Goal: Task Accomplishment & Management: Manage account settings

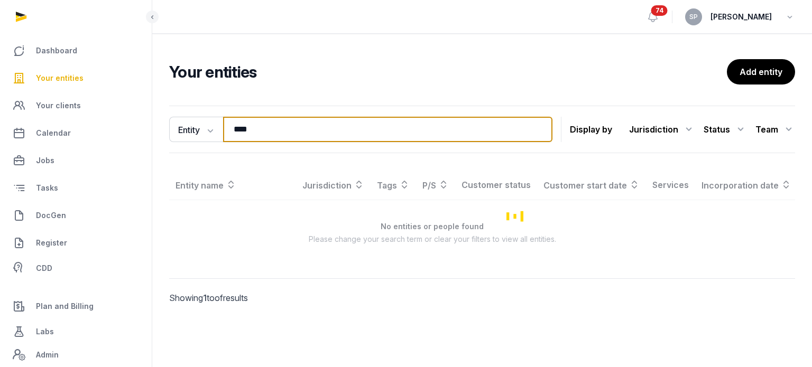
click at [257, 134] on input "****" at bounding box center [387, 129] width 329 height 25
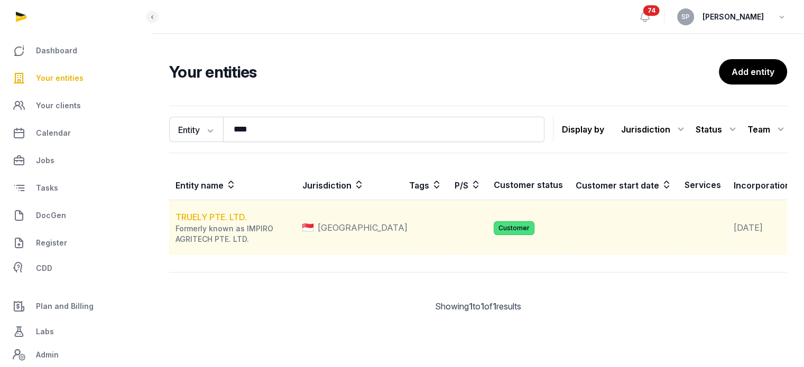
click at [237, 222] on link "TRUELY PTE. LTD." at bounding box center [210, 217] width 71 height 11
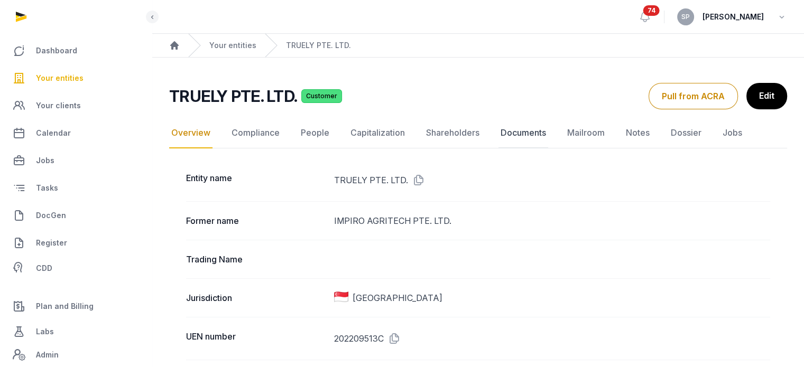
click at [539, 127] on link "Documents" at bounding box center [523, 133] width 50 height 31
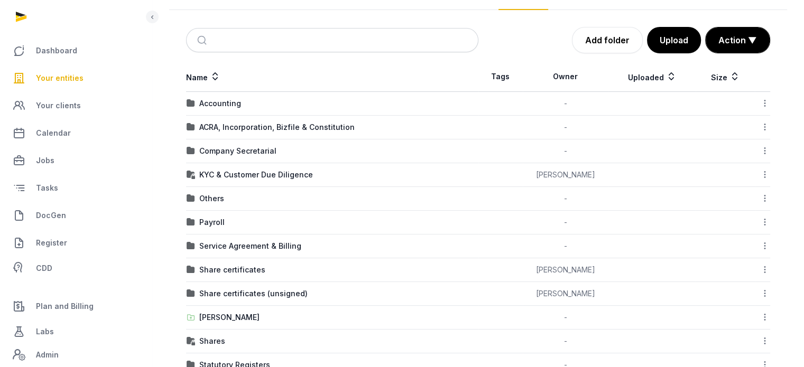
scroll to position [133, 0]
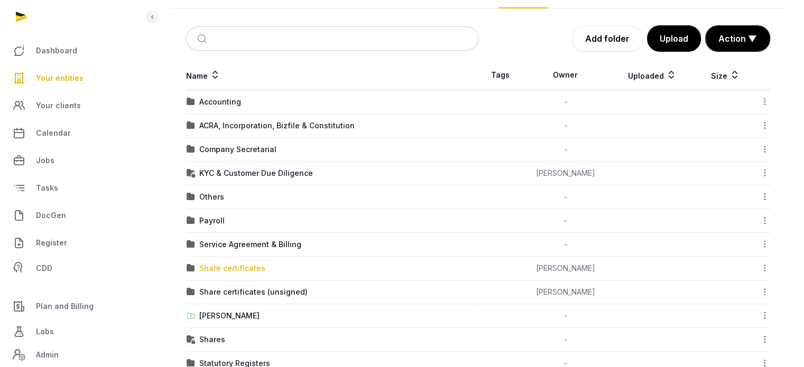
click at [232, 263] on div "Share certificates" at bounding box center [232, 268] width 66 height 11
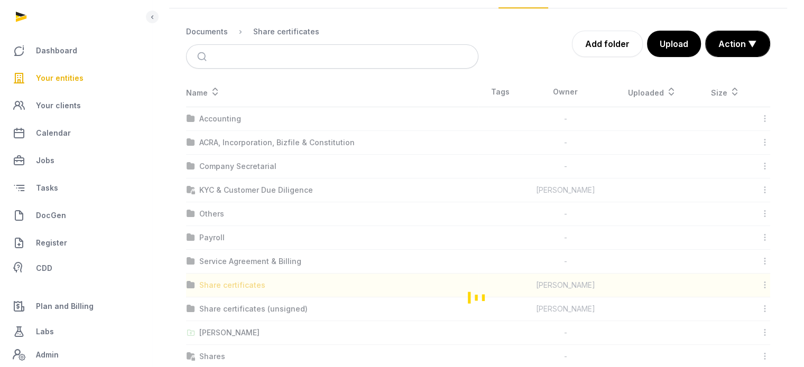
scroll to position [0, 0]
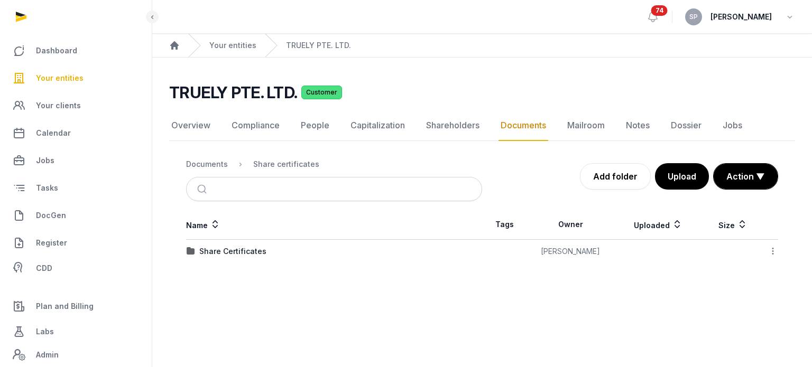
click at [237, 256] on td "Share Certificates" at bounding box center [334, 252] width 296 height 24
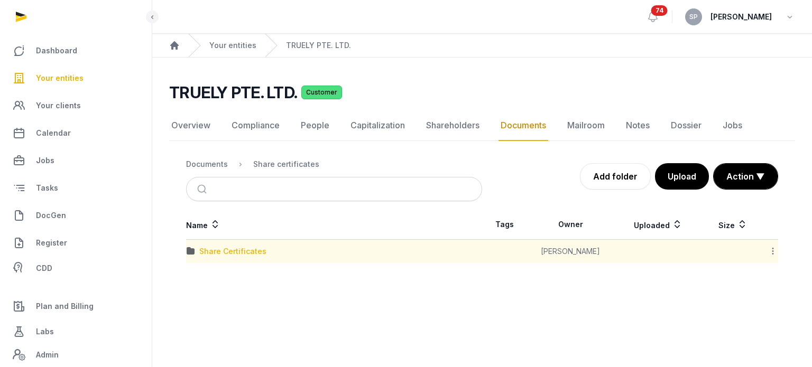
click at [240, 254] on div "Share Certificates" at bounding box center [232, 251] width 67 height 11
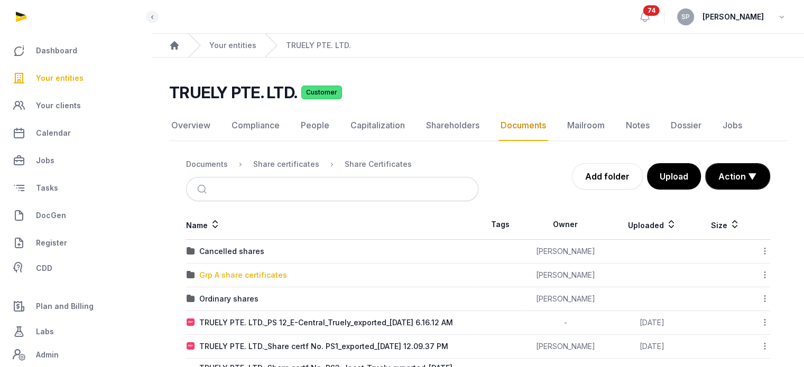
click at [245, 274] on div "Grp A share certificates" at bounding box center [243, 275] width 88 height 11
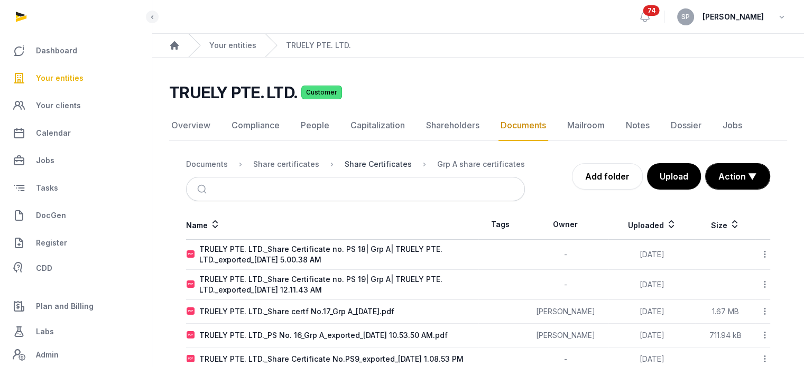
click at [379, 162] on div "Share Certificates" at bounding box center [378, 164] width 67 height 11
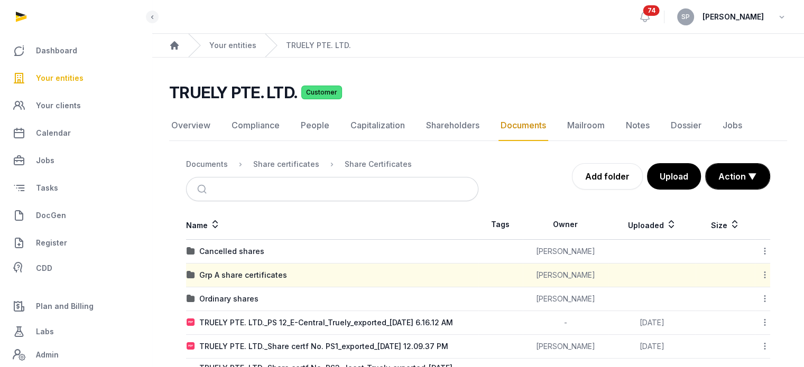
click at [761, 277] on icon at bounding box center [765, 274] width 10 height 11
click at [740, 363] on div "Copy link" at bounding box center [727, 359] width 85 height 19
click at [761, 277] on icon at bounding box center [765, 274] width 10 height 11
click at [740, 355] on div "Copy link" at bounding box center [727, 359] width 85 height 19
click at [51, 218] on span "DocGen" at bounding box center [51, 215] width 30 height 13
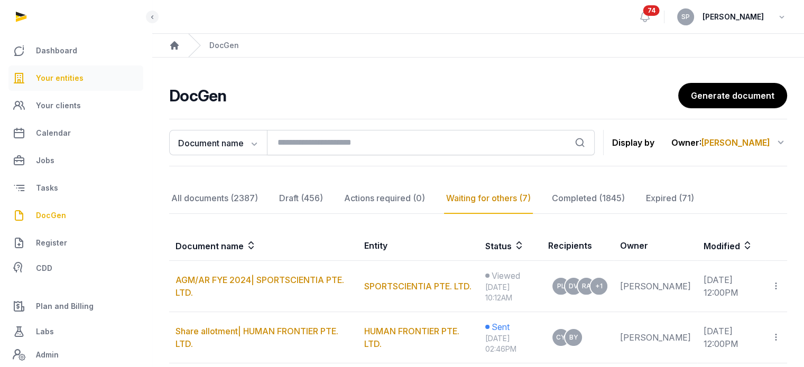
click at [68, 79] on span "Your entities" at bounding box center [60, 78] width 48 height 13
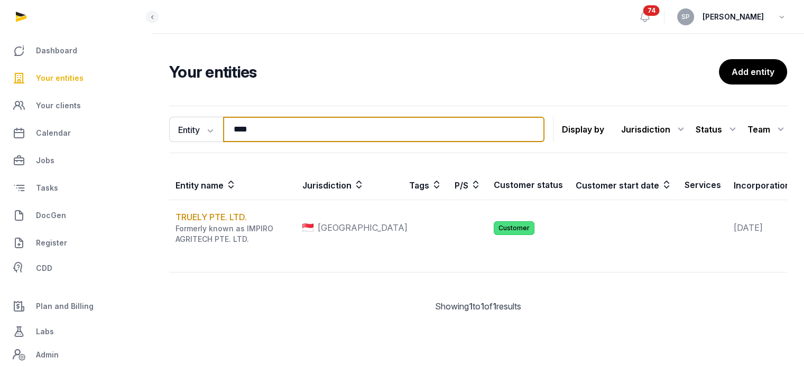
click at [250, 128] on input "****" at bounding box center [383, 129] width 321 height 25
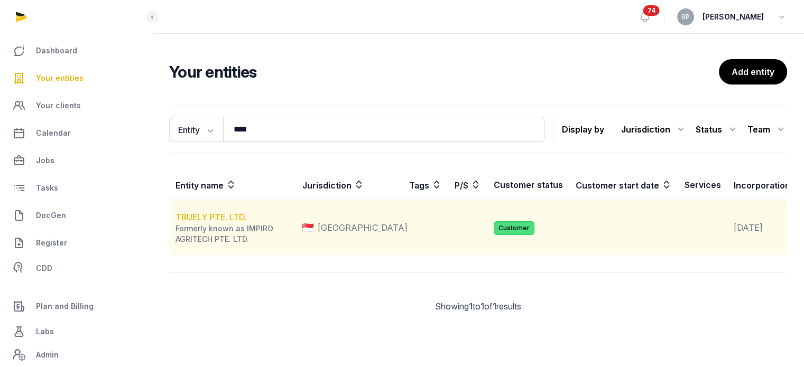
click at [239, 222] on link "TRUELY PTE. LTD." at bounding box center [210, 217] width 71 height 11
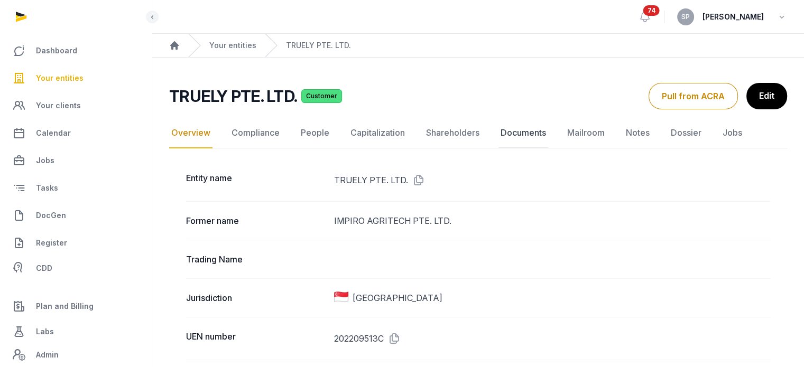
click at [532, 132] on link "Documents" at bounding box center [523, 133] width 50 height 31
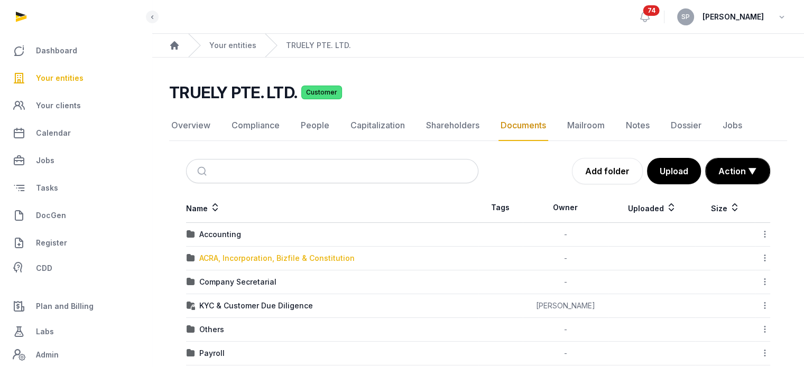
click at [262, 256] on div "ACRA, Incorporation, Bizfile & Constitution" at bounding box center [276, 258] width 155 height 11
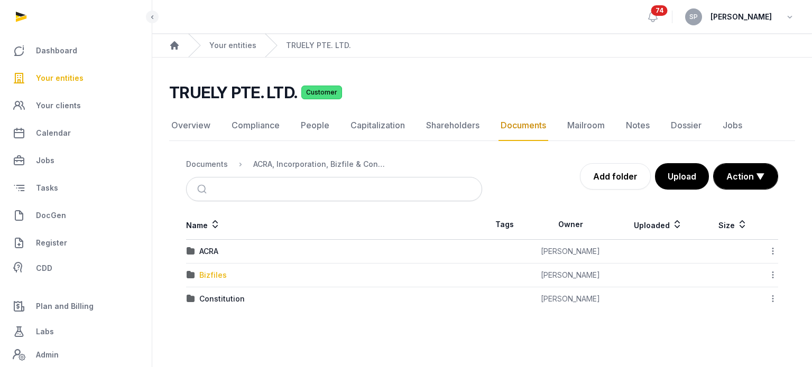
click at [214, 272] on div "Bizfiles" at bounding box center [212, 275] width 27 height 11
click at [210, 299] on div "2025" at bounding box center [208, 299] width 18 height 11
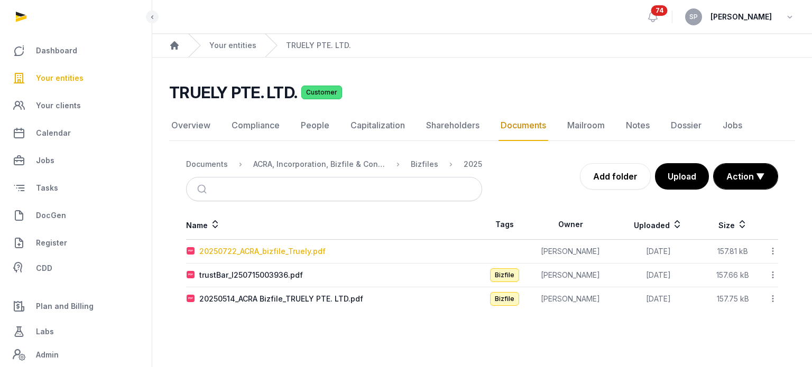
click at [239, 249] on div "20250722_ACRA_bizfile_Truely.pdf" at bounding box center [262, 251] width 126 height 11
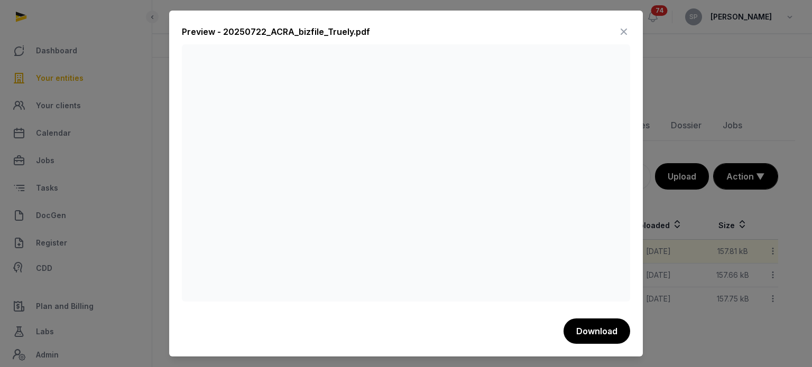
click at [619, 40] on icon at bounding box center [623, 31] width 13 height 17
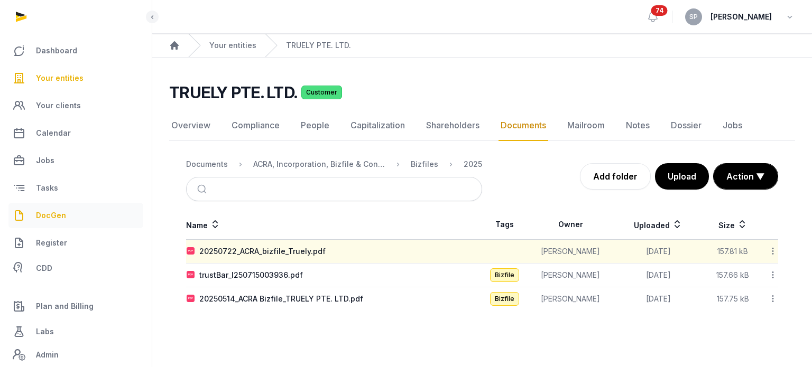
click at [59, 217] on span "DocGen" at bounding box center [51, 215] width 30 height 13
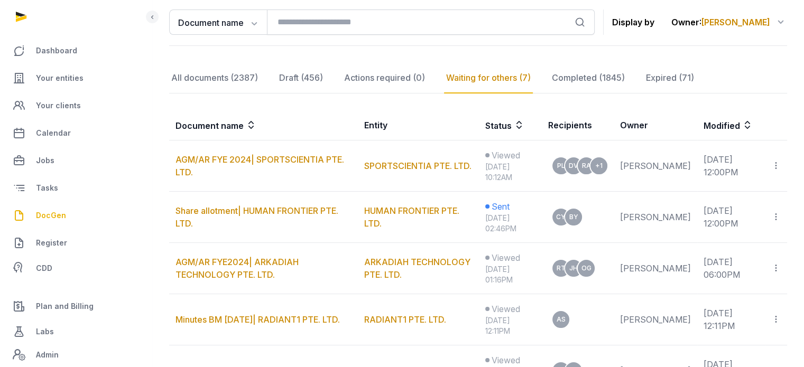
scroll to position [11, 0]
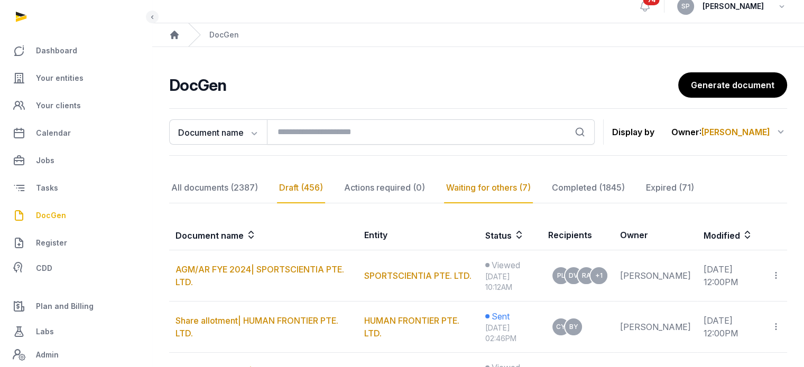
click at [294, 181] on div "Draft (456)" at bounding box center [301, 188] width 48 height 31
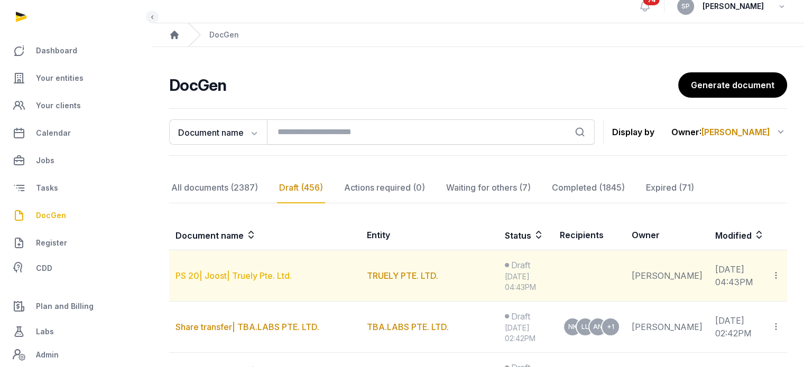
click at [262, 273] on link "PS 20| Joost| Truely Pte. Ltd." at bounding box center [233, 276] width 116 height 11
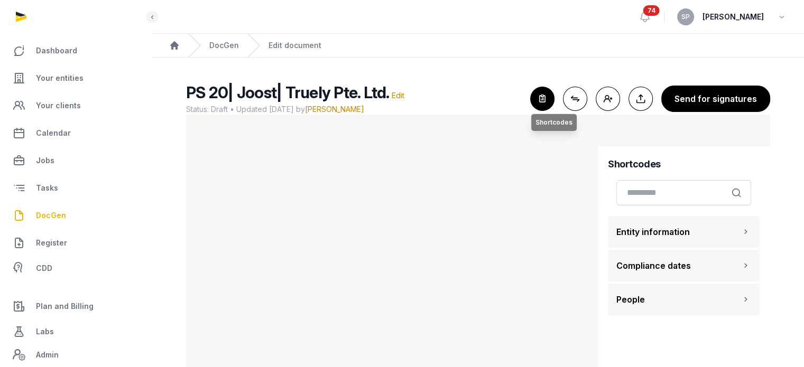
click at [543, 105] on icon "button" at bounding box center [541, 98] width 23 height 23
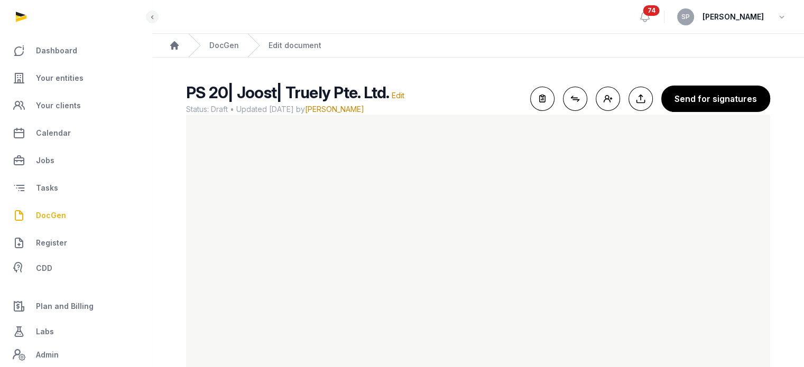
click at [63, 210] on span "DocGen" at bounding box center [51, 215] width 30 height 13
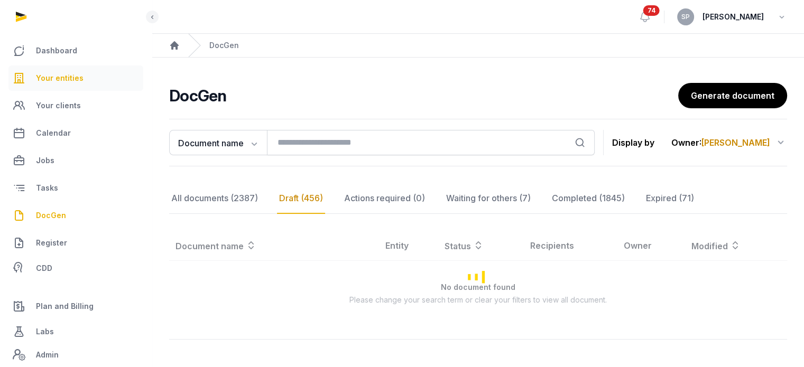
click at [60, 87] on link "Your entities" at bounding box center [75, 78] width 135 height 25
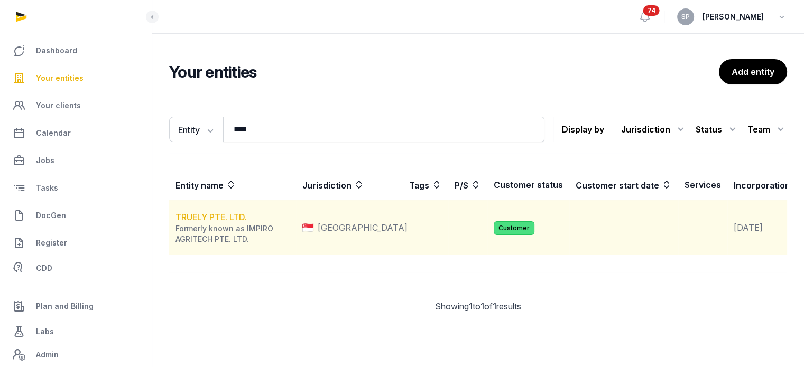
click at [236, 222] on link "TRUELY PTE. LTD." at bounding box center [210, 217] width 71 height 11
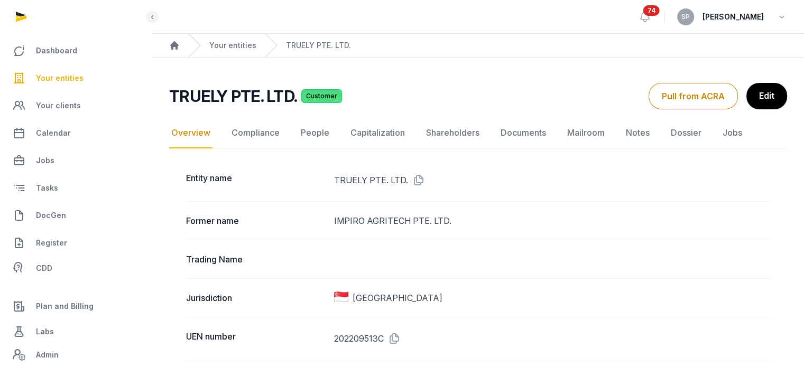
click at [522, 131] on link "Documents" at bounding box center [523, 133] width 50 height 31
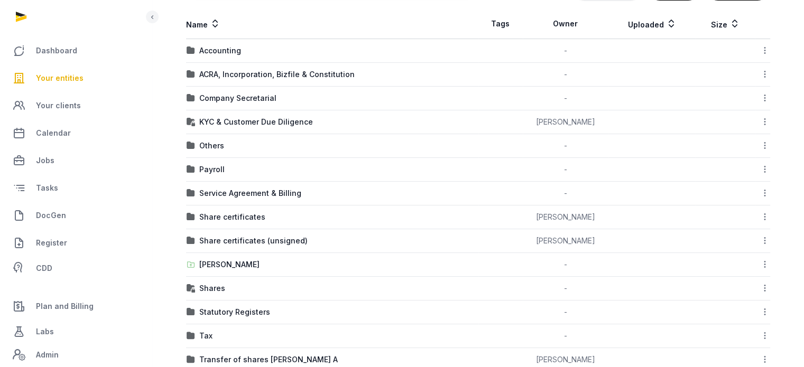
scroll to position [268, 0]
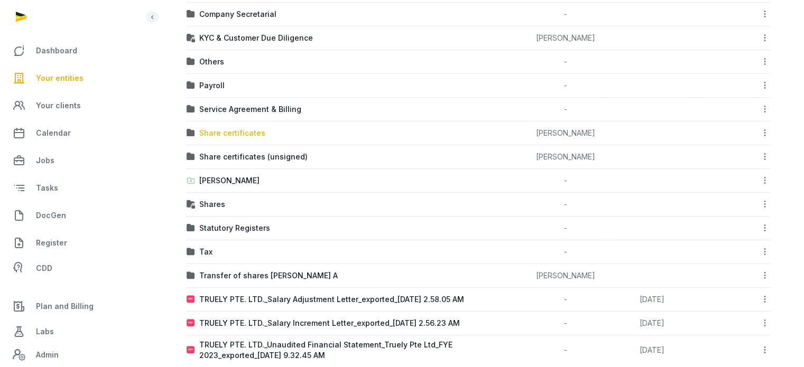
click at [232, 131] on div "Share certificates" at bounding box center [232, 133] width 66 height 11
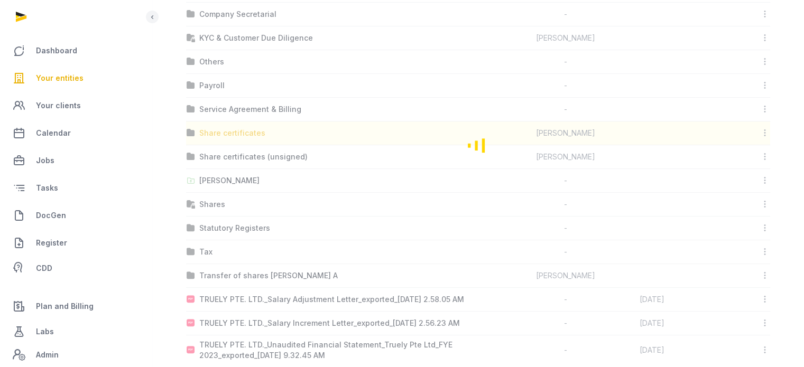
scroll to position [0, 0]
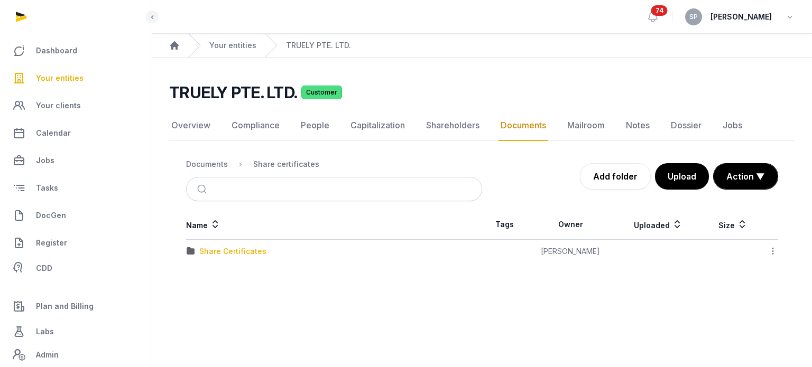
click at [218, 251] on div "Share Certificates" at bounding box center [232, 251] width 67 height 11
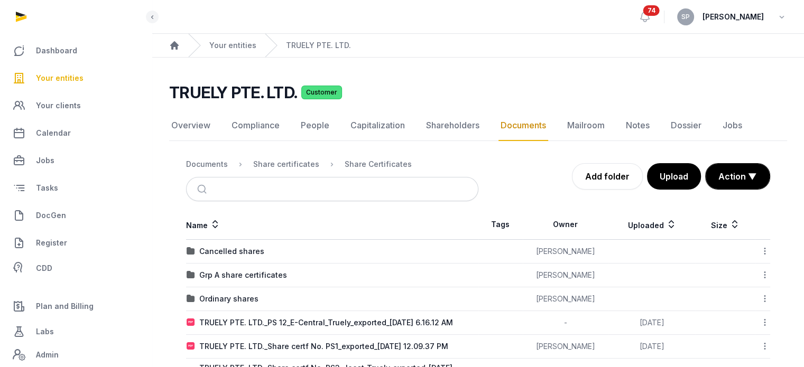
scroll to position [41, 0]
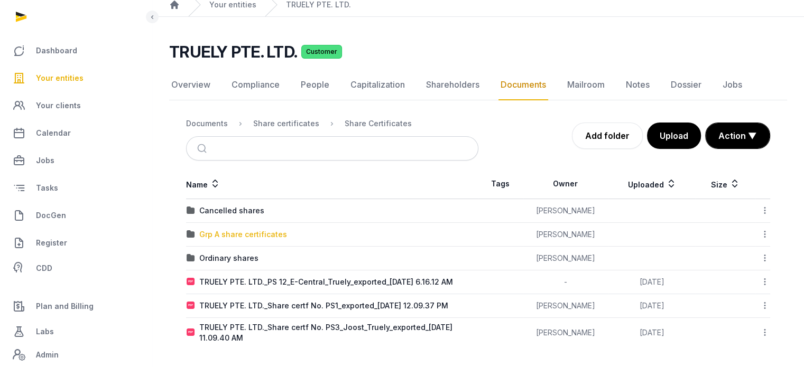
click at [236, 236] on div "Grp A share certificates" at bounding box center [243, 234] width 88 height 11
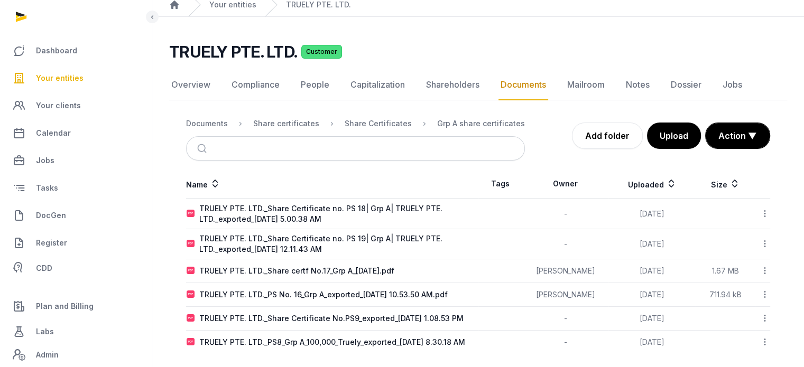
click at [763, 210] on icon at bounding box center [765, 213] width 10 height 11
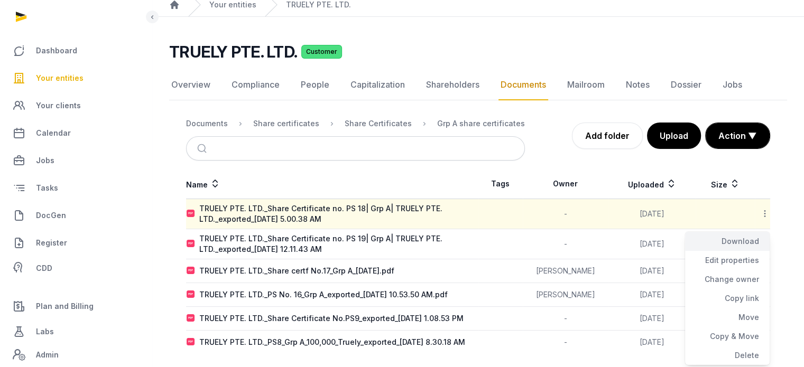
click at [760, 234] on div "Download" at bounding box center [727, 241] width 85 height 19
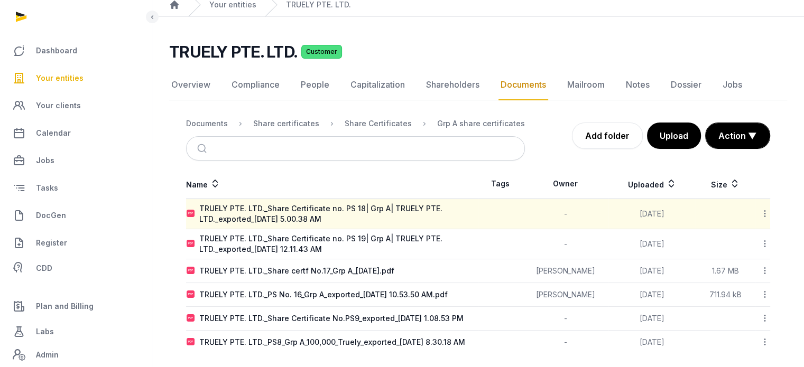
click at [764, 247] on icon at bounding box center [765, 243] width 10 height 11
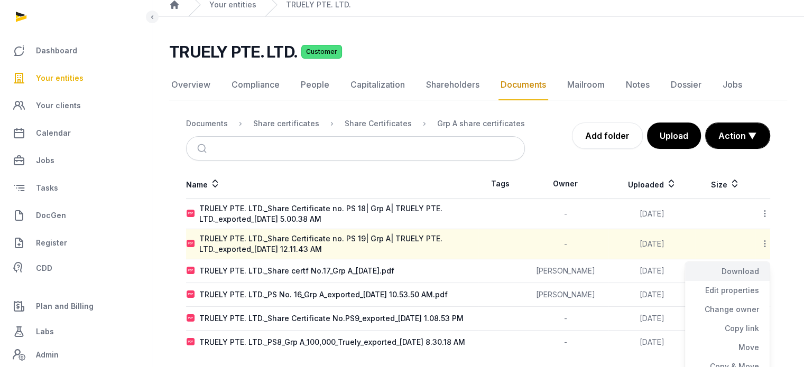
click at [757, 274] on div "Download" at bounding box center [727, 271] width 85 height 19
click at [385, 122] on div "Share Certificates" at bounding box center [378, 123] width 67 height 11
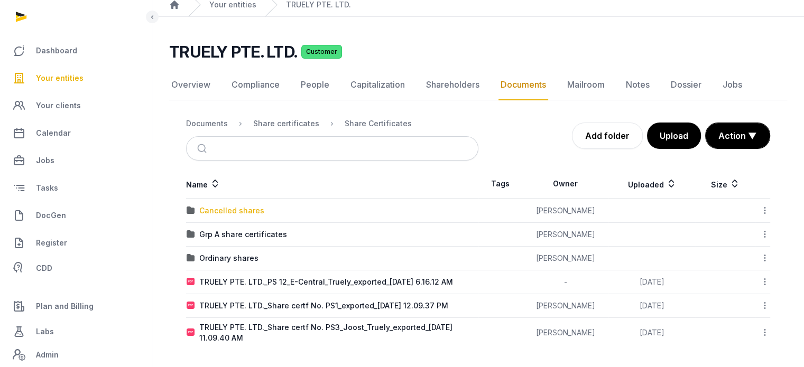
click at [232, 210] on div "Cancelled shares" at bounding box center [231, 211] width 65 height 11
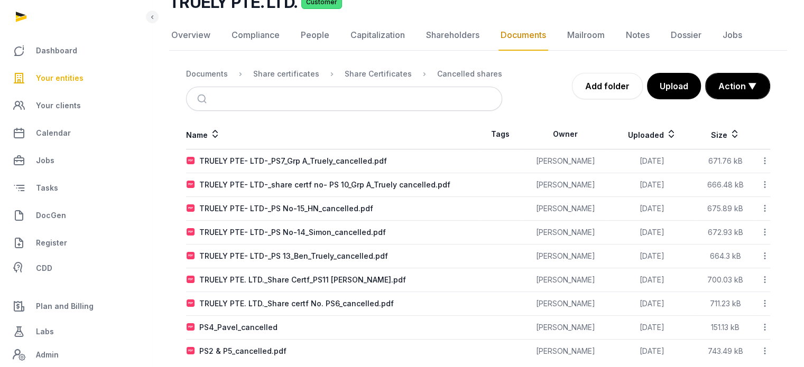
scroll to position [106, 0]
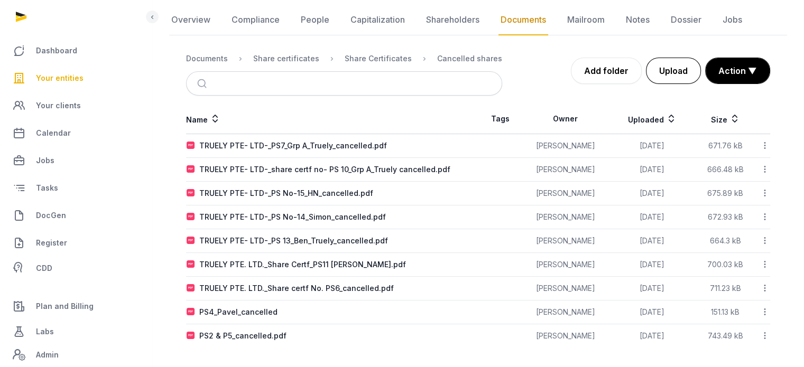
click at [668, 69] on button "Upload" at bounding box center [673, 71] width 55 height 26
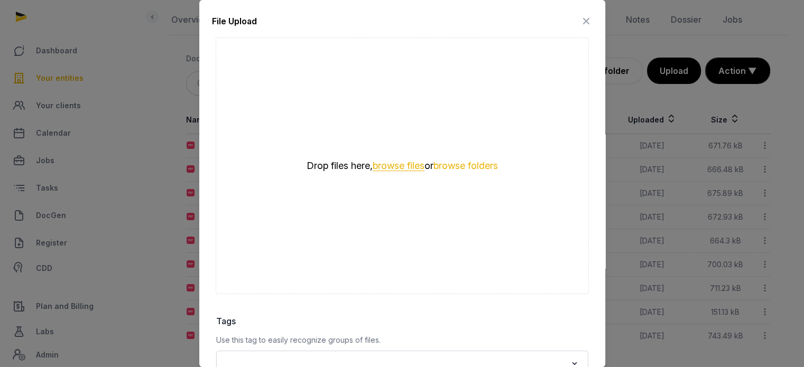
click at [404, 170] on button "browse files" at bounding box center [399, 166] width 52 height 10
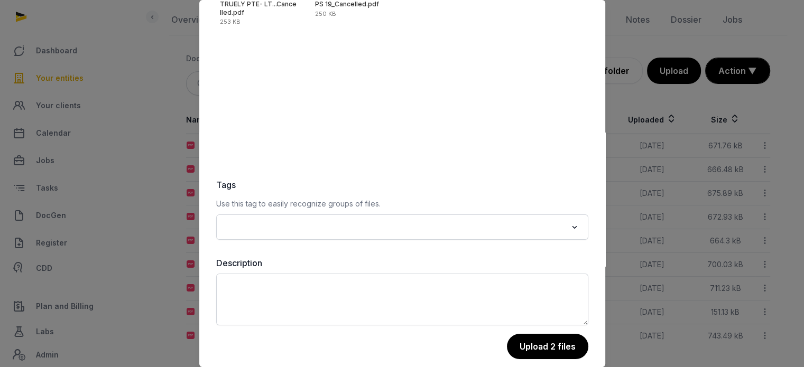
scroll to position [149, 0]
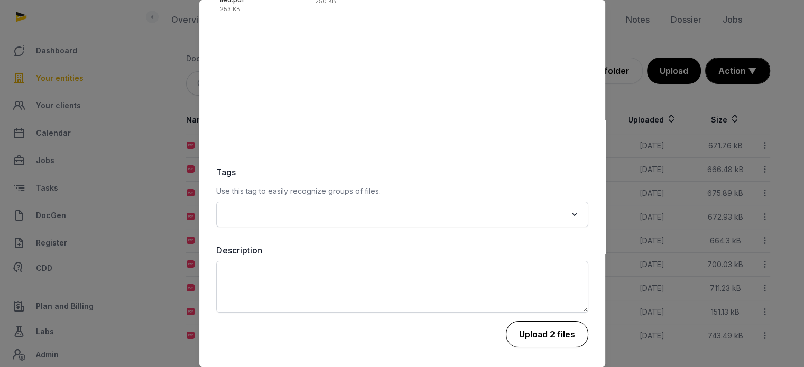
click at [555, 340] on button "Upload 2 files" at bounding box center [547, 334] width 82 height 26
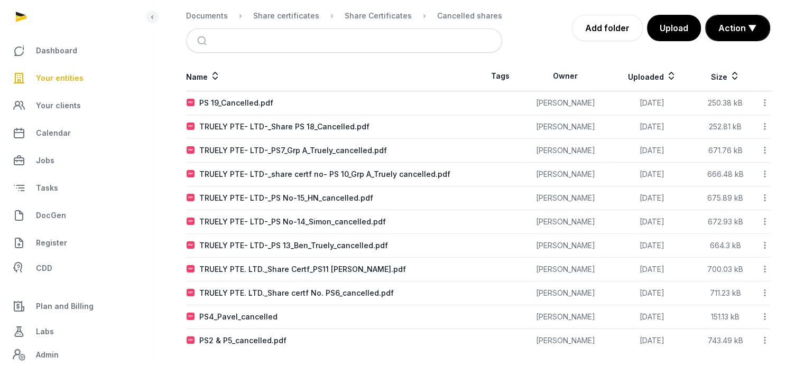
scroll to position [153, 0]
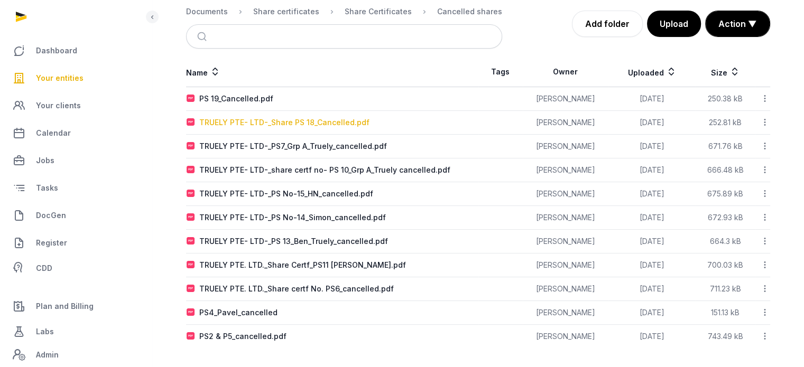
click at [337, 116] on td "TRUELY PTE- LTD-_Share PS 18_Cancelled.pdf" at bounding box center [332, 123] width 292 height 24
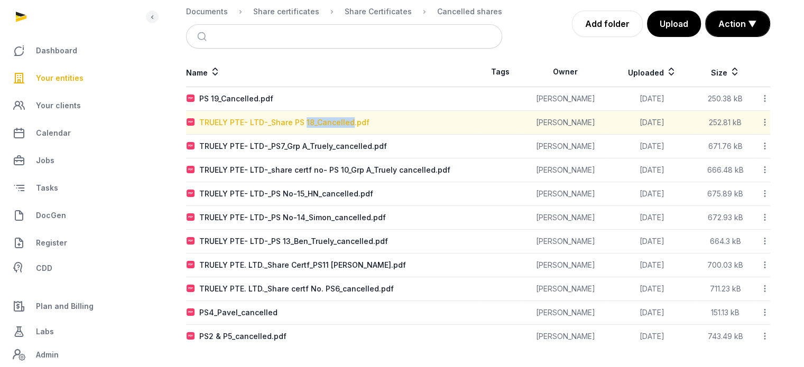
click at [337, 116] on td "TRUELY PTE- LTD-_Share PS 18_Cancelled.pdf" at bounding box center [332, 123] width 292 height 24
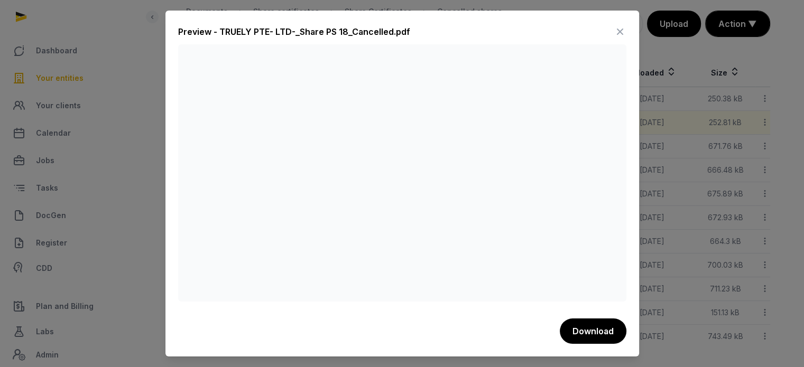
click at [615, 35] on icon at bounding box center [619, 31] width 13 height 17
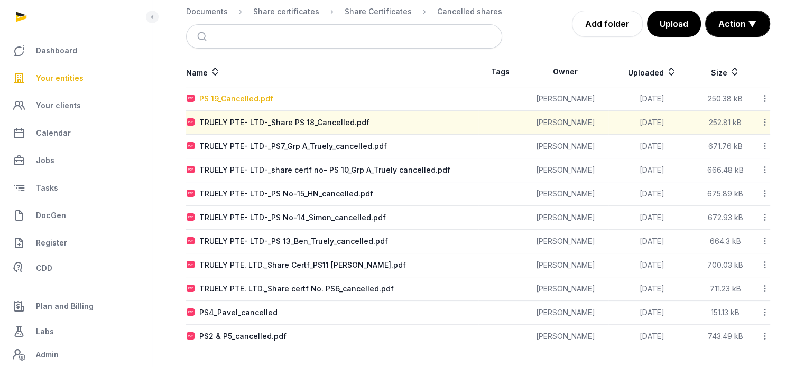
click at [246, 100] on div "PS 19_Cancelled.pdf" at bounding box center [236, 99] width 74 height 11
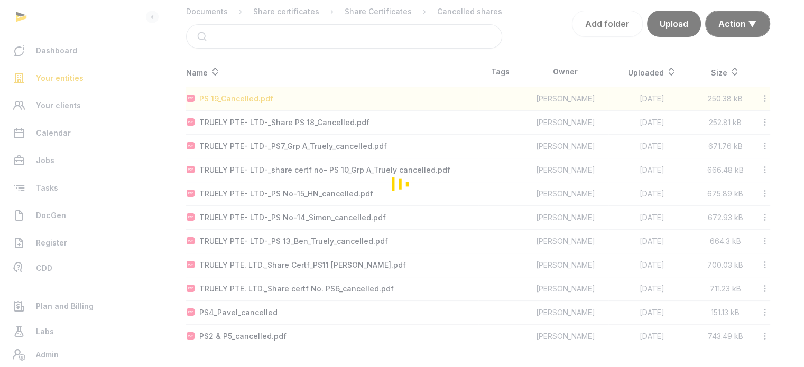
click at [246, 100] on div "Loading" at bounding box center [402, 183] width 804 height 367
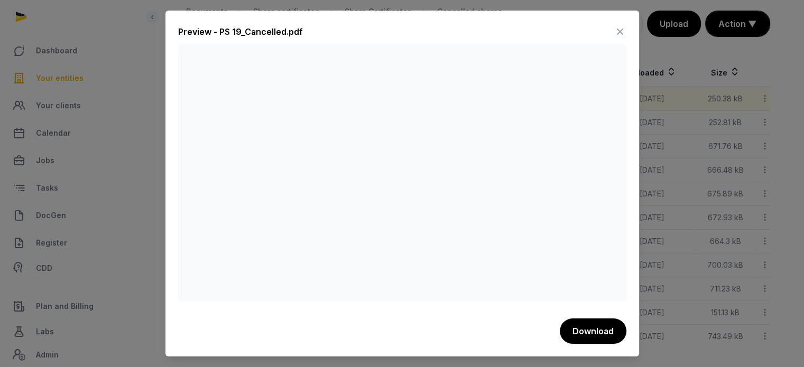
click at [616, 34] on icon at bounding box center [619, 31] width 13 height 17
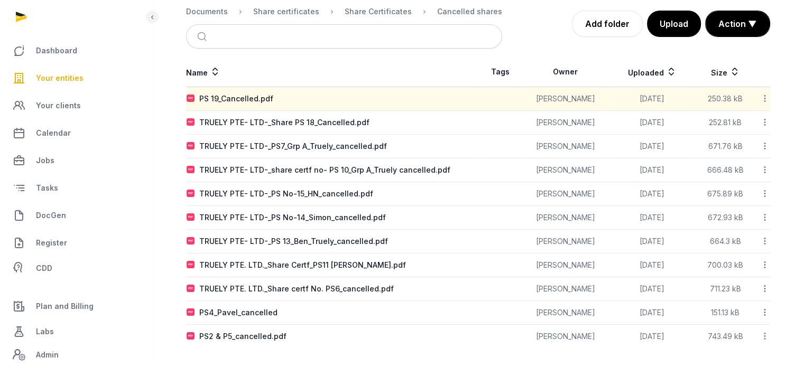
scroll to position [50, 0]
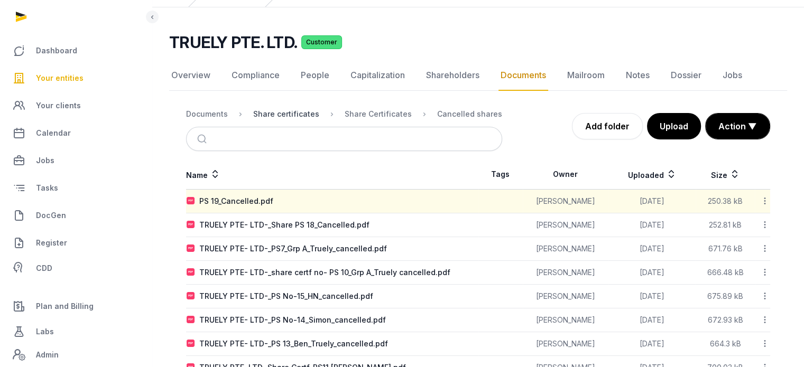
click at [302, 109] on div "Share certificates" at bounding box center [286, 114] width 66 height 11
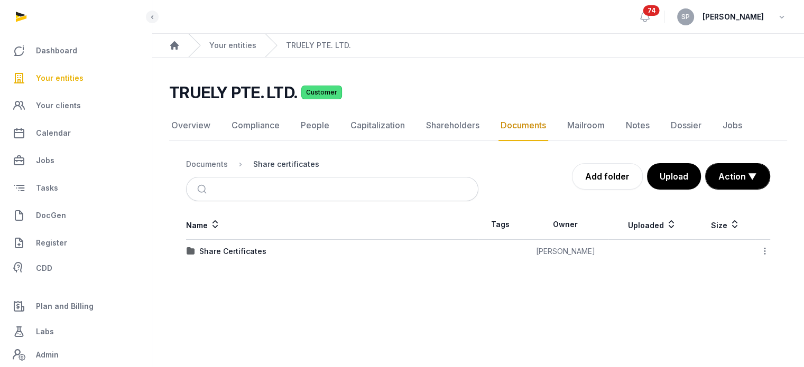
scroll to position [0, 0]
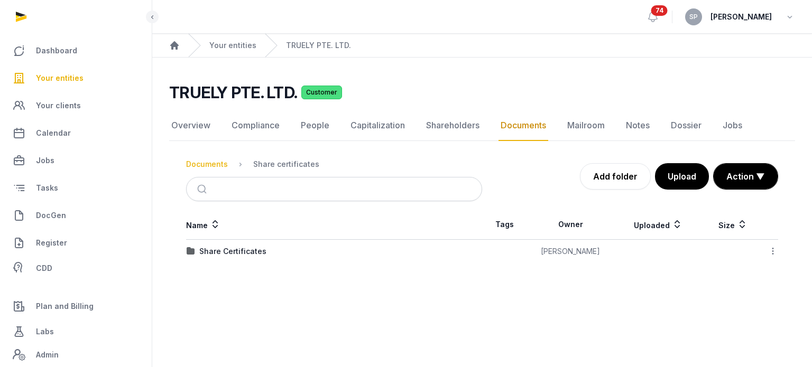
click at [207, 165] on div "Documents" at bounding box center [207, 164] width 42 height 11
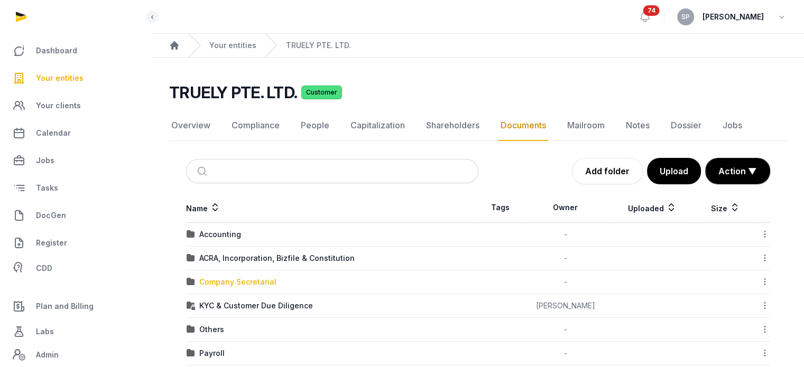
click at [264, 283] on div "Company Secretarial" at bounding box center [237, 282] width 77 height 11
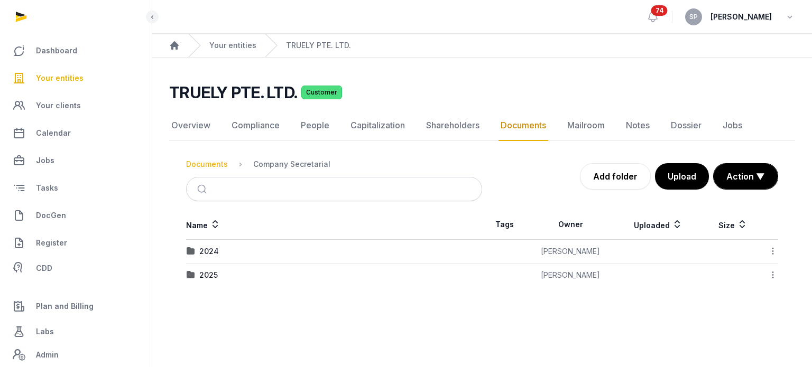
click at [205, 168] on div "Documents" at bounding box center [207, 164] width 42 height 11
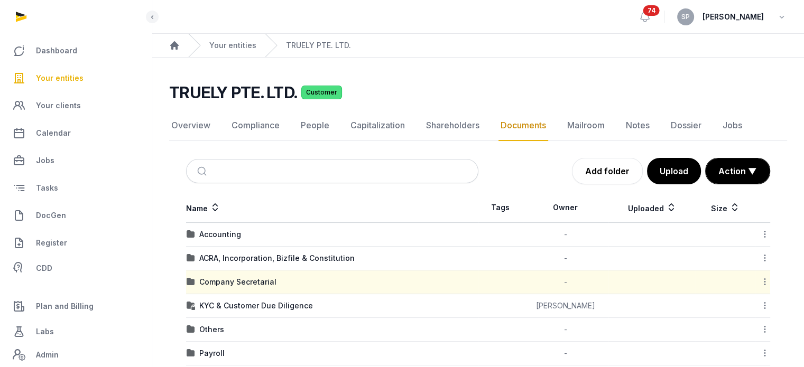
scroll to position [291, 0]
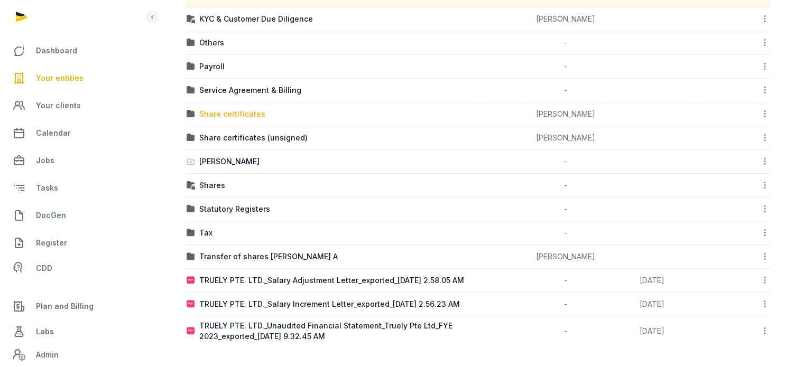
click at [244, 109] on div "Share certificates" at bounding box center [232, 114] width 66 height 11
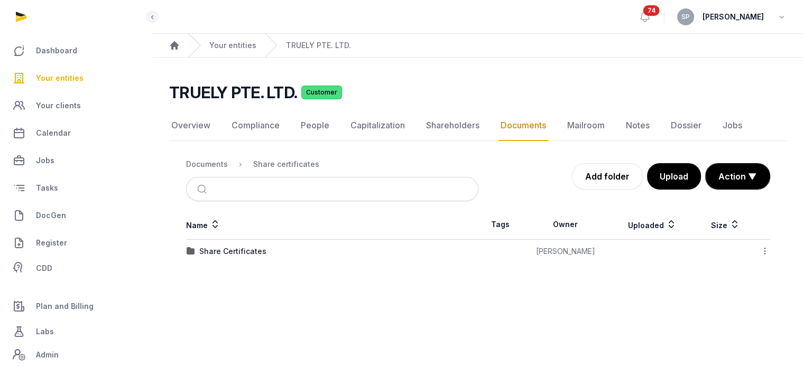
scroll to position [0, 0]
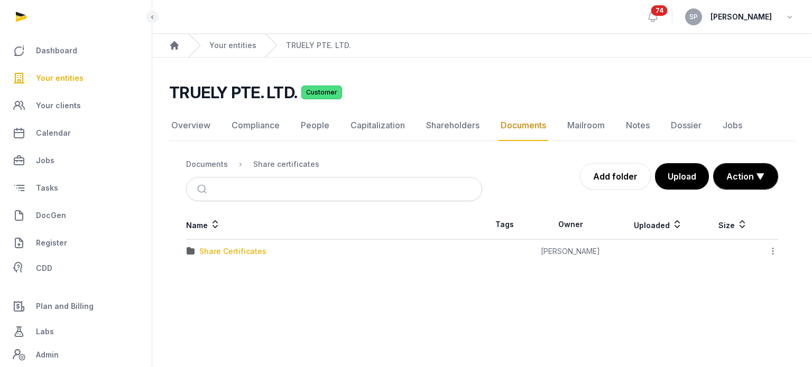
click at [240, 251] on div "Share Certificates" at bounding box center [232, 251] width 67 height 11
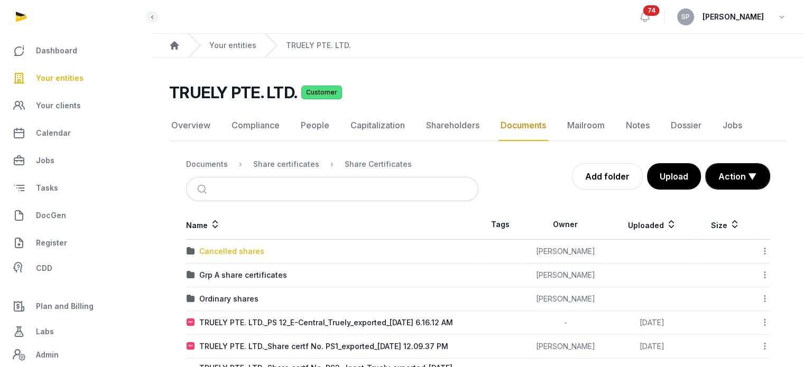
click at [240, 251] on div "Cancelled shares" at bounding box center [231, 251] width 65 height 11
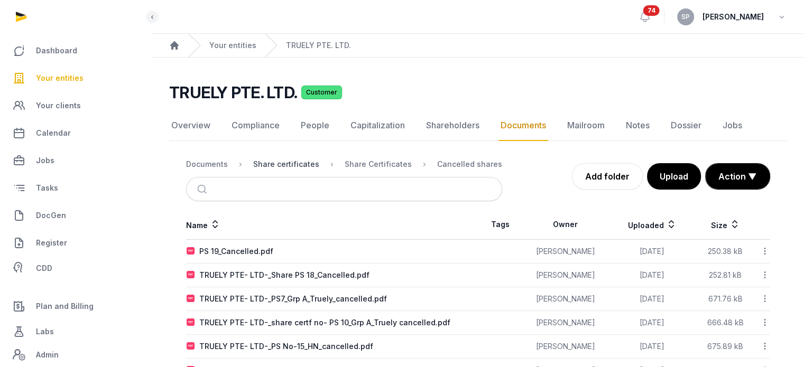
click at [297, 162] on div "Share certificates" at bounding box center [286, 164] width 66 height 11
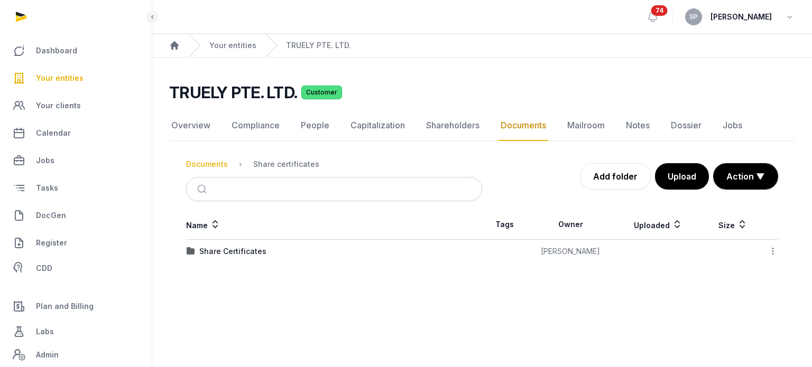
click at [197, 161] on div "Documents" at bounding box center [207, 164] width 42 height 11
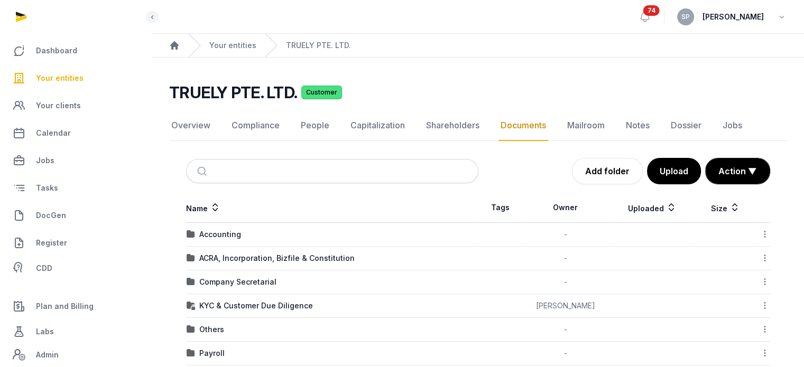
click at [803, 295] on div "TRUELY PTE. LTD. Customer Documents Overview Compliance People Capitalization S…" at bounding box center [477, 358] width 651 height 550
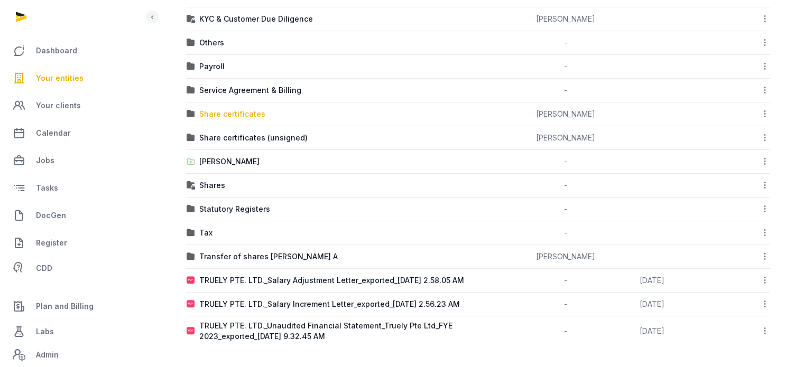
click at [249, 111] on div "Share certificates" at bounding box center [232, 114] width 66 height 11
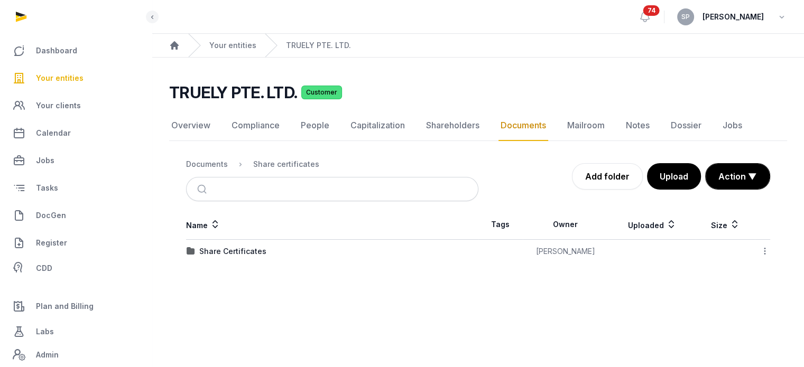
scroll to position [0, 0]
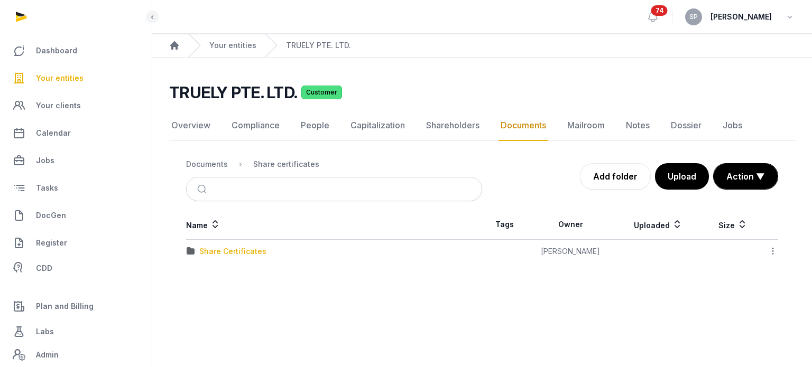
click at [243, 253] on div "Share Certificates" at bounding box center [232, 251] width 67 height 11
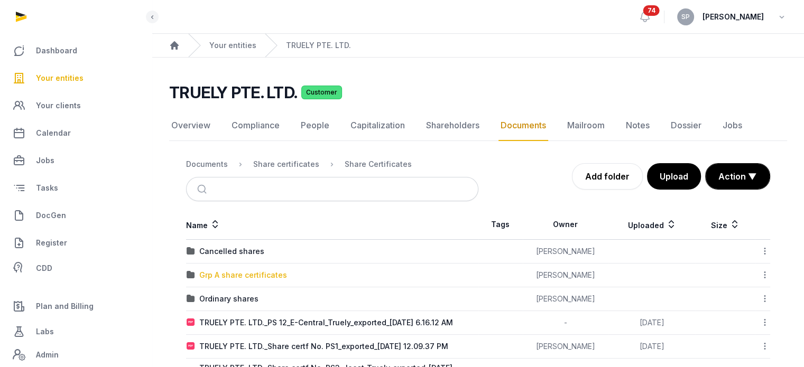
click at [249, 276] on div "Grp A share certificates" at bounding box center [243, 275] width 88 height 11
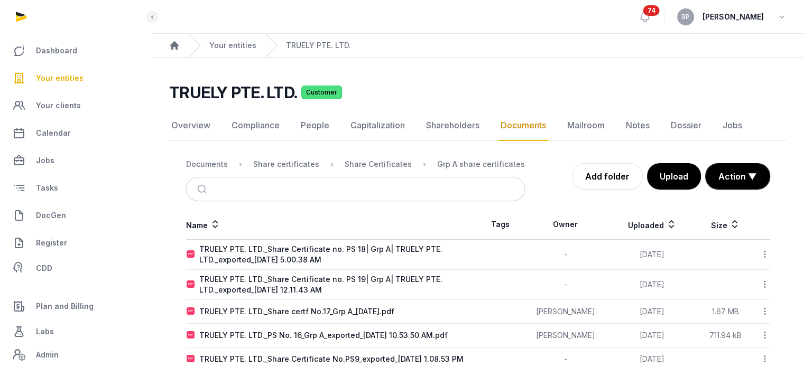
scroll to position [60, 0]
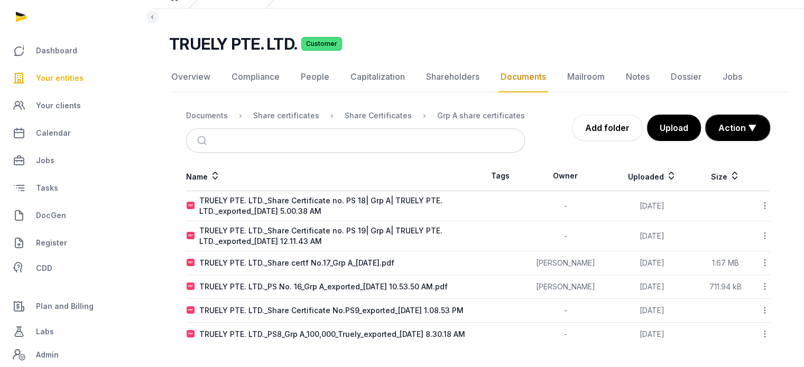
click at [763, 200] on icon at bounding box center [765, 205] width 10 height 11
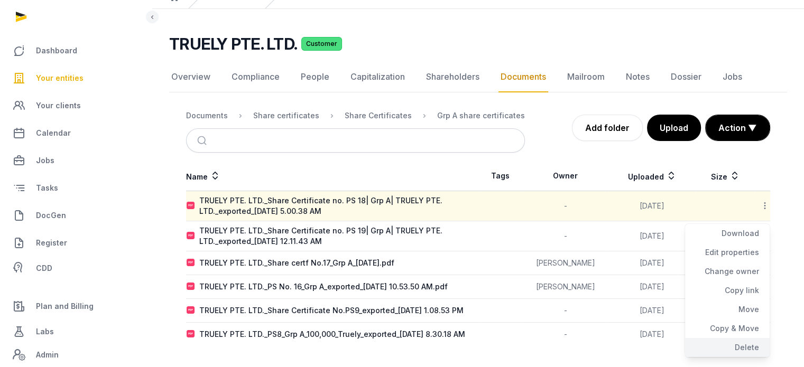
click at [752, 338] on div "Delete" at bounding box center [727, 347] width 85 height 19
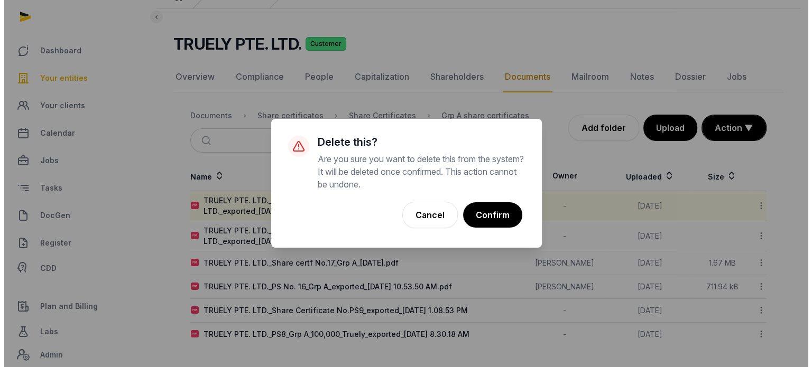
scroll to position [47, 0]
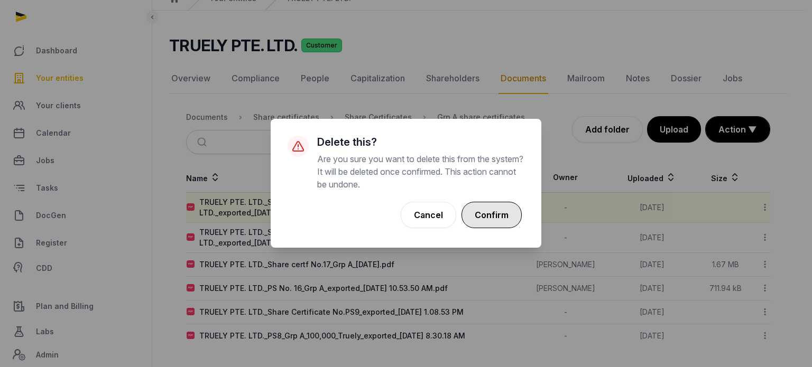
click at [471, 218] on button "Confirm" at bounding box center [491, 215] width 60 height 26
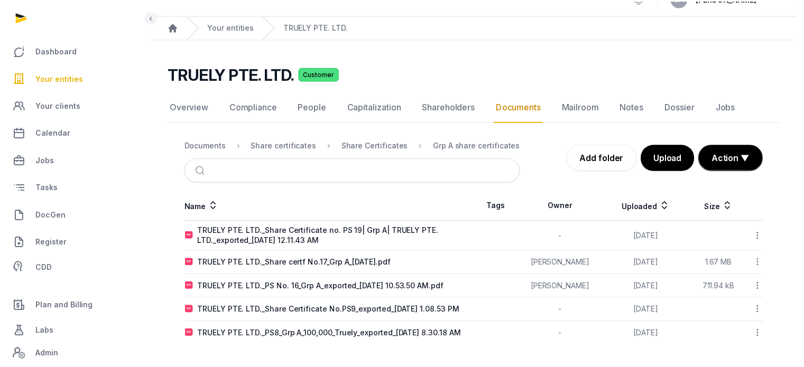
scroll to position [17, 0]
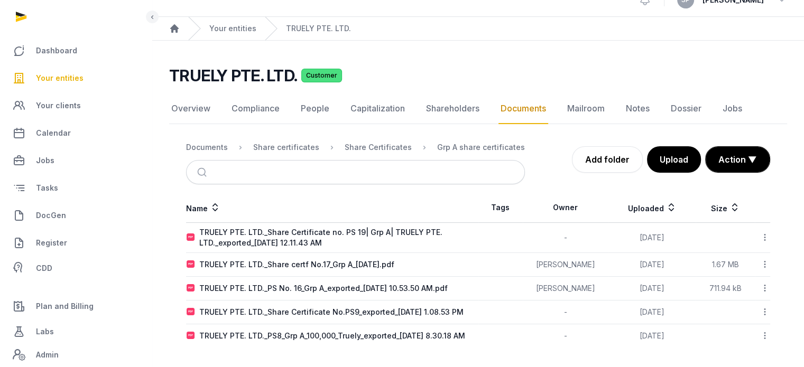
click at [762, 236] on icon at bounding box center [765, 237] width 10 height 11
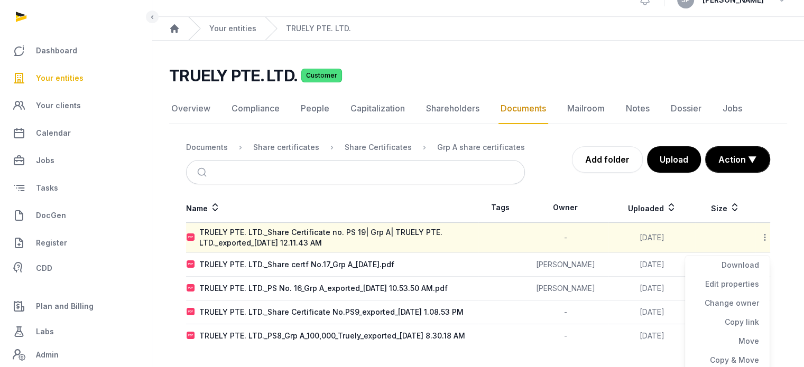
scroll to position [38, 0]
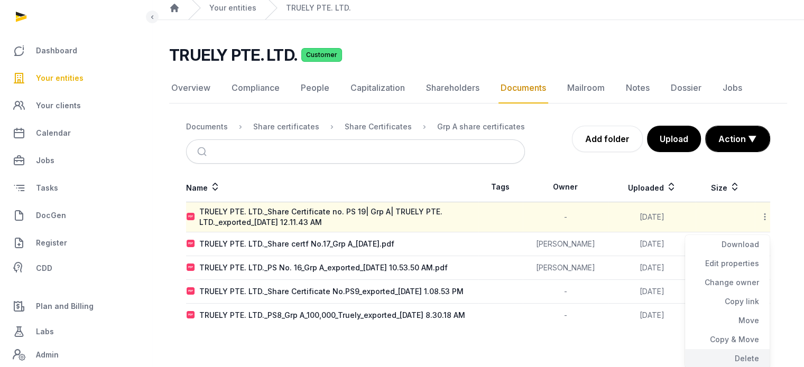
click at [746, 357] on div "Delete" at bounding box center [727, 358] width 85 height 19
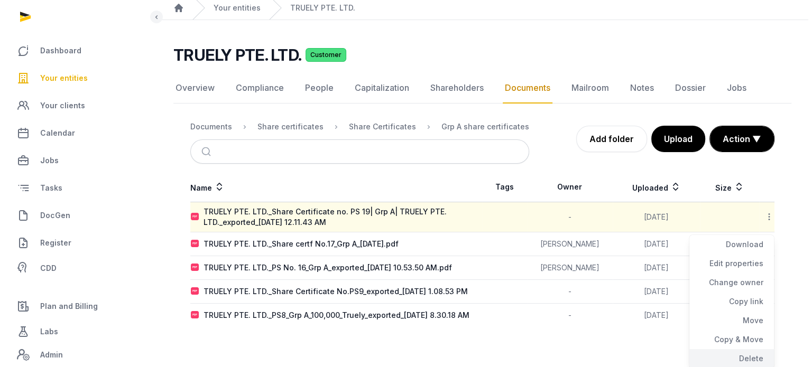
scroll to position [30, 0]
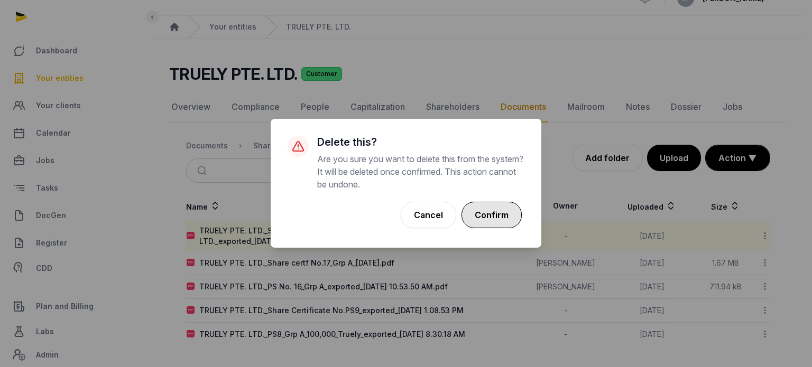
click at [494, 219] on button "Confirm" at bounding box center [491, 215] width 60 height 26
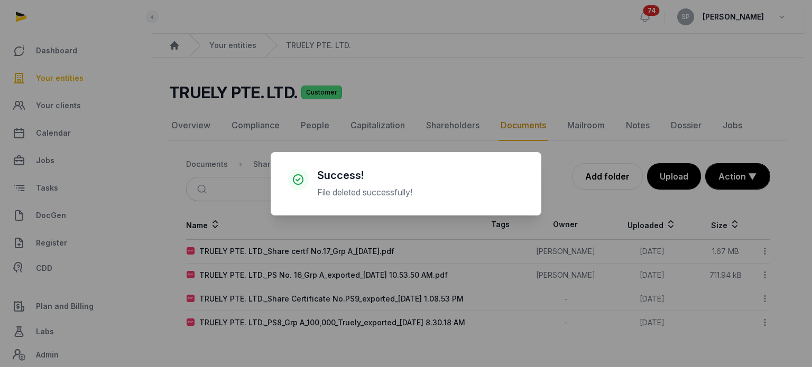
scroll to position [0, 0]
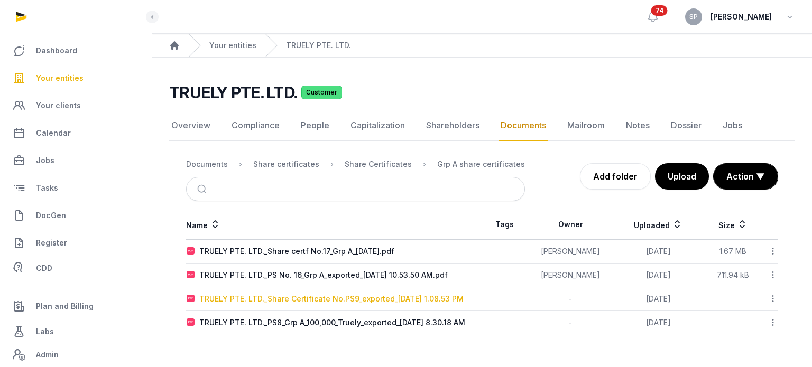
click at [397, 300] on div "TRUELY PTE. LTD._Share Certificate No.PS9_exported_[DATE] 1.08.53 PM" at bounding box center [331, 299] width 264 height 11
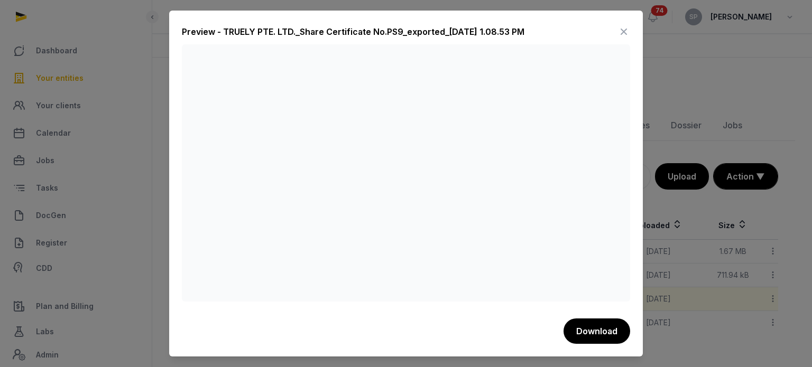
click at [625, 30] on icon at bounding box center [623, 31] width 13 height 17
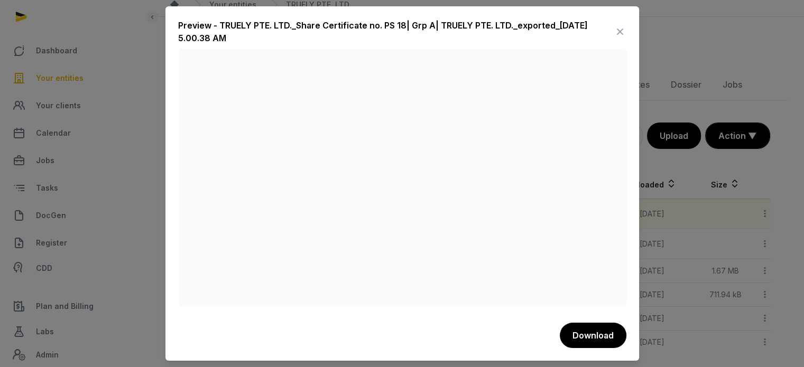
click at [618, 29] on icon at bounding box center [619, 31] width 13 height 17
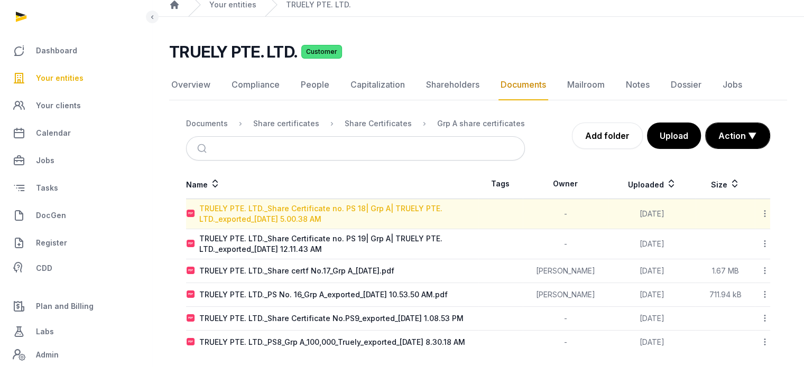
click at [395, 206] on div "TRUELY PTE. LTD._Share Certificate no. PS 18| Grp A| TRUELY PTE. LTD._exported_…" at bounding box center [338, 213] width 278 height 21
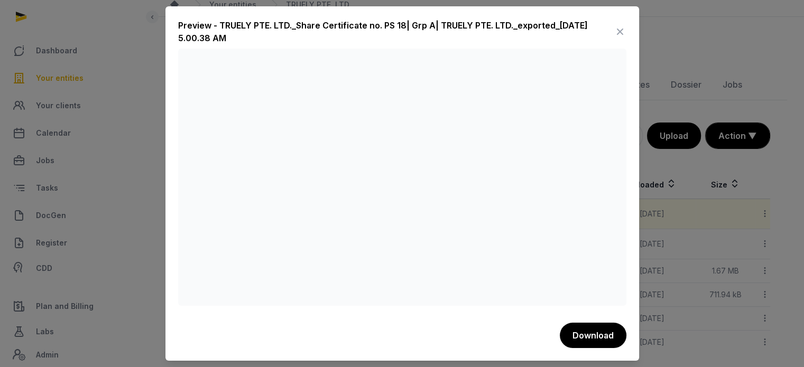
click at [617, 29] on icon at bounding box center [619, 31] width 13 height 17
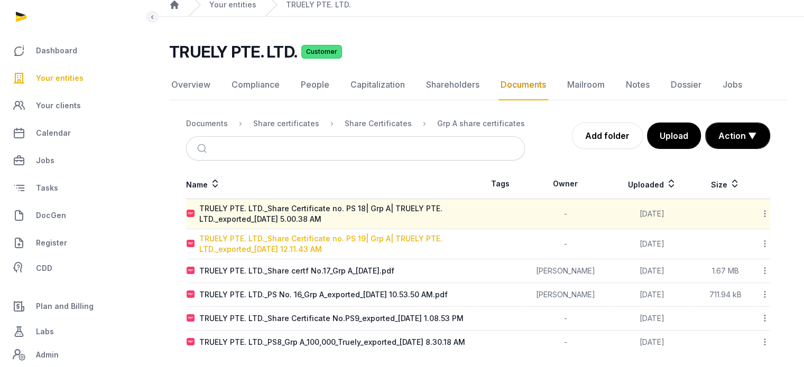
click at [306, 241] on div "TRUELY PTE. LTD._Share Certificate no. PS 19| Grp A| TRUELY PTE. LTD._exported_…" at bounding box center [338, 244] width 278 height 21
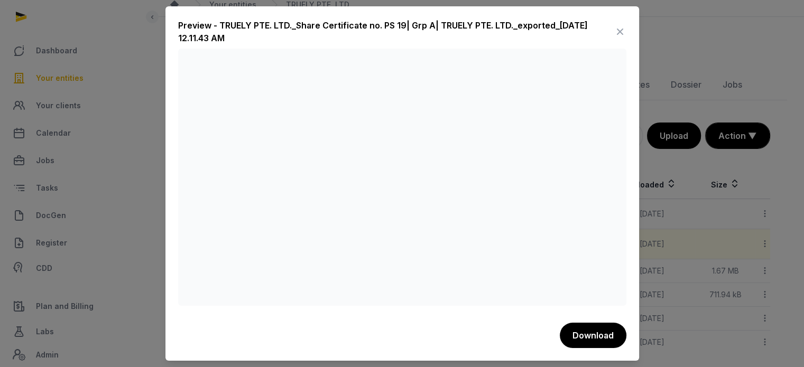
click at [619, 33] on icon at bounding box center [619, 31] width 13 height 17
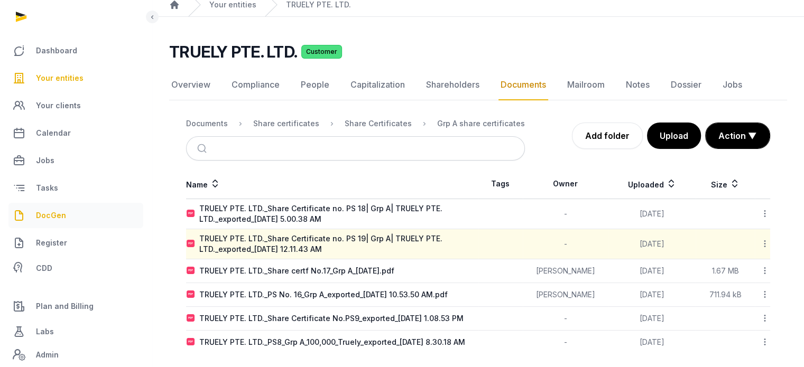
click at [63, 211] on span "DocGen" at bounding box center [51, 215] width 30 height 13
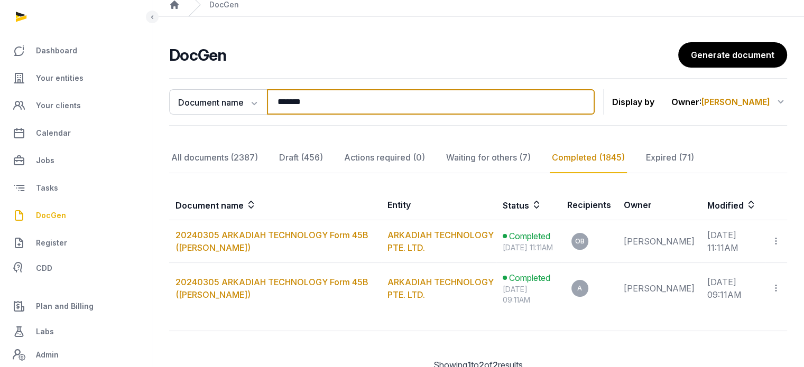
click at [341, 89] on input "*******" at bounding box center [431, 101] width 328 height 25
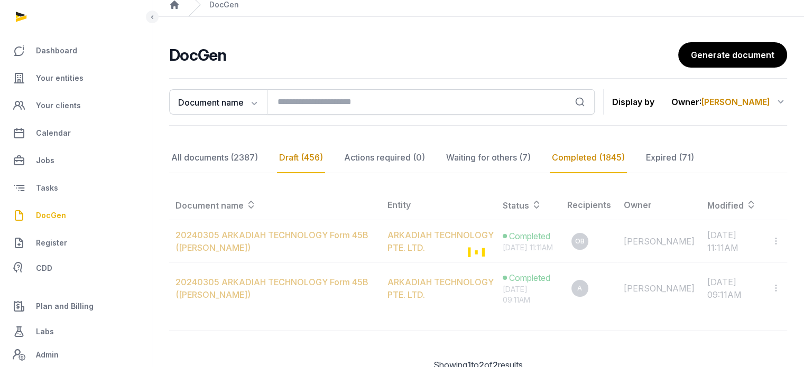
click at [306, 160] on div "Draft (456)" at bounding box center [301, 158] width 48 height 31
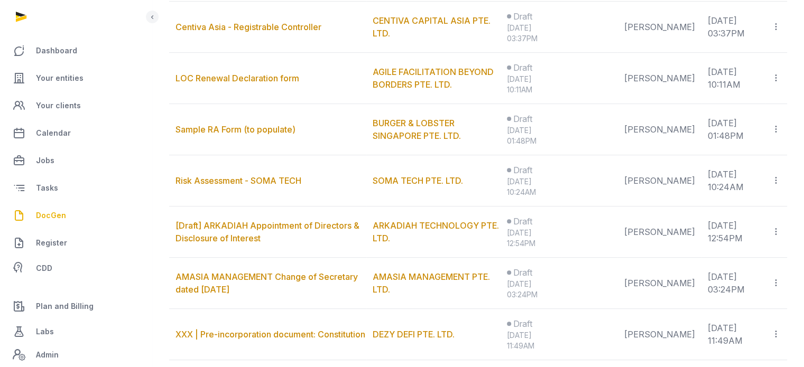
scroll to position [41, 0]
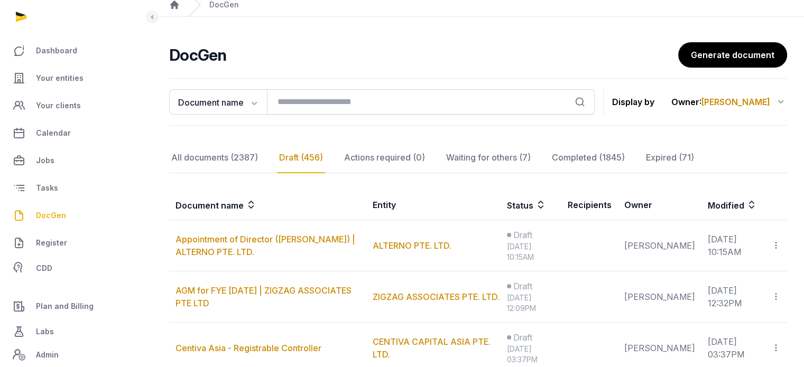
click at [756, 101] on span "[PERSON_NAME]" at bounding box center [735, 102] width 69 height 11
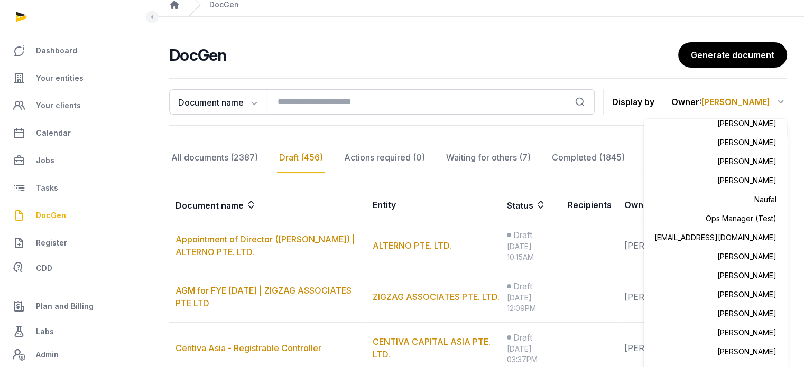
scroll to position [399, 0]
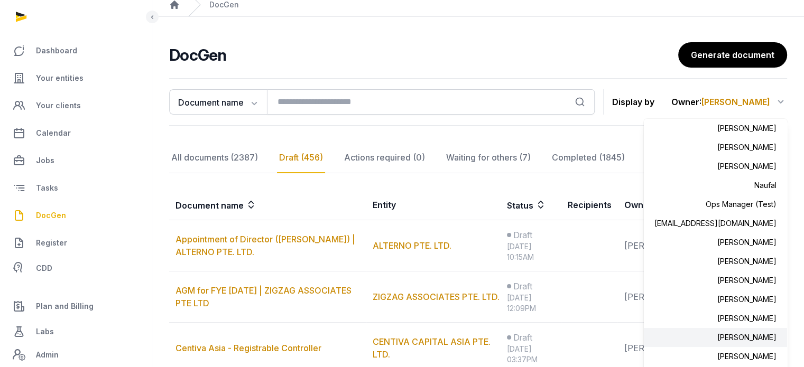
click at [752, 330] on div "[PERSON_NAME]" at bounding box center [715, 337] width 143 height 19
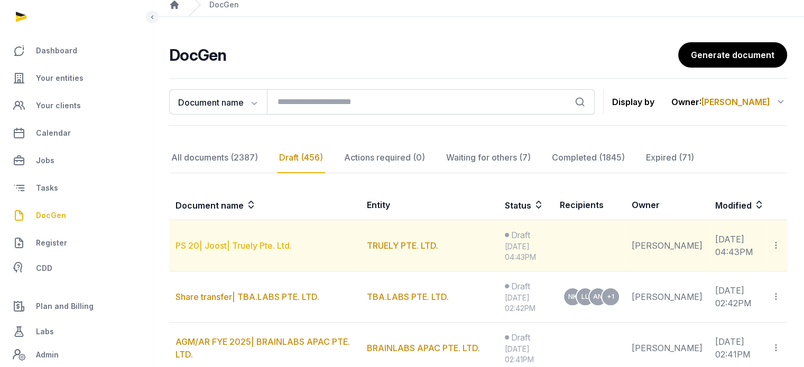
click at [243, 244] on link "PS 20| Joost| Truely Pte. Ltd." at bounding box center [233, 245] width 116 height 11
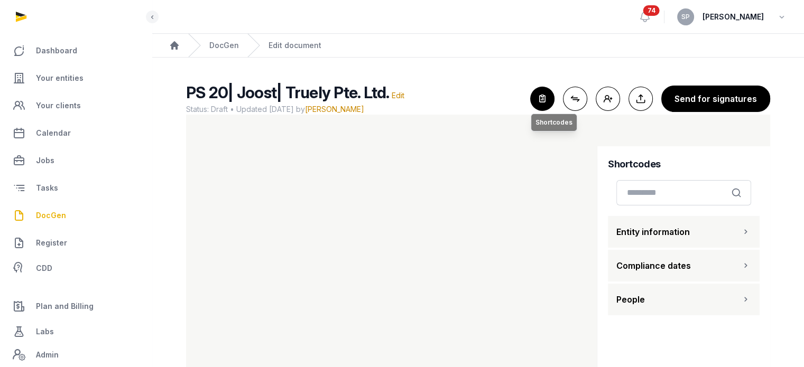
click at [545, 105] on icon "button" at bounding box center [541, 98] width 23 height 23
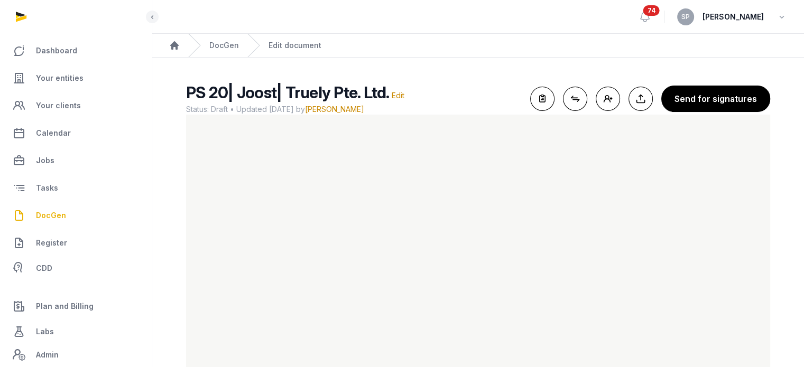
scroll to position [44, 0]
